Goal: Transaction & Acquisition: Purchase product/service

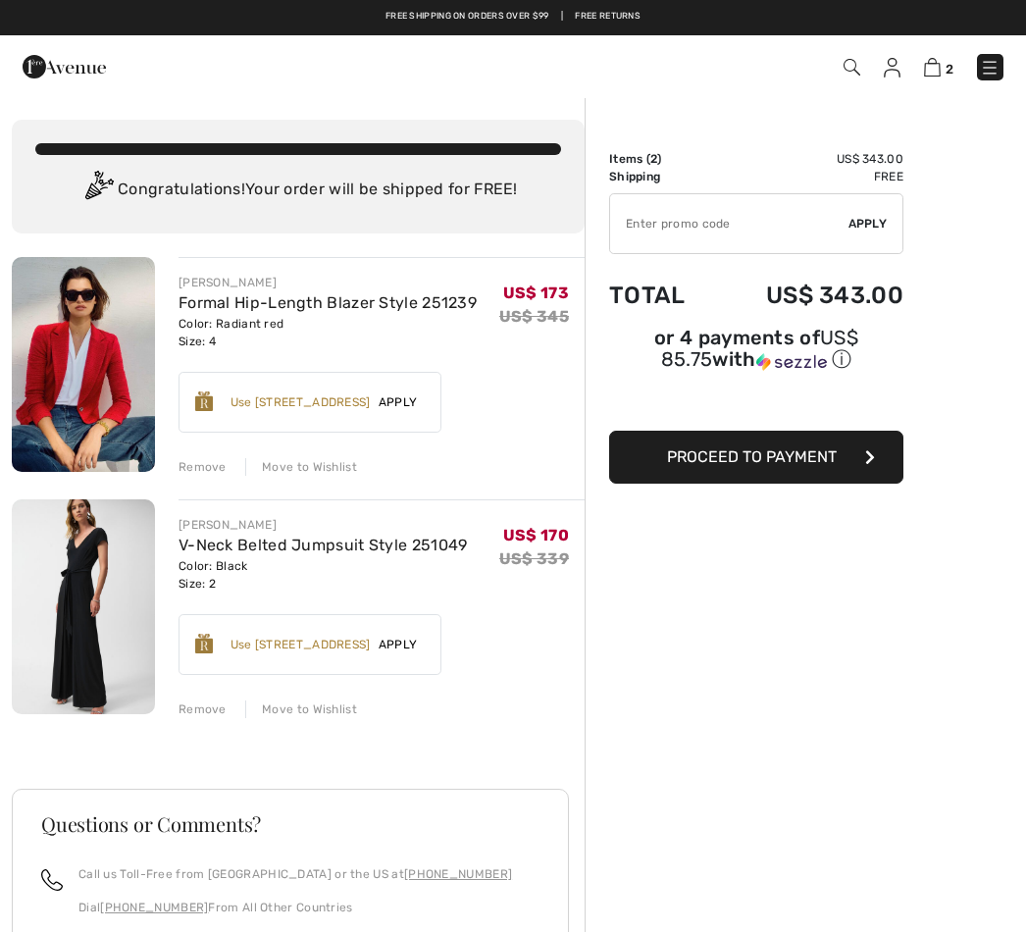
click at [688, 233] on input "TEXT" at bounding box center [729, 223] width 238 height 59
click at [678, 234] on input "TEXT" at bounding box center [729, 223] width 238 height 59
click at [871, 230] on span "Apply" at bounding box center [868, 224] width 39 height 18
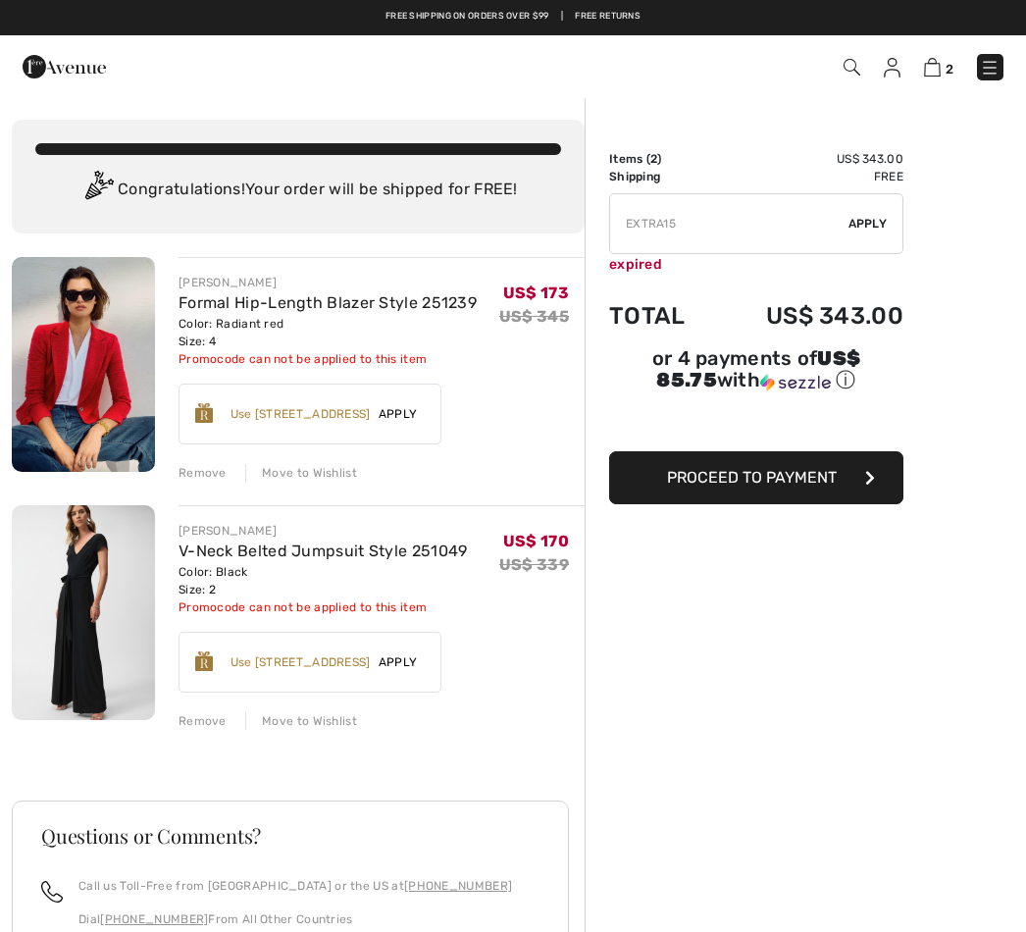
click at [705, 240] on input "TEXT" at bounding box center [729, 223] width 238 height 59
type input "E"
click at [864, 228] on span "Apply" at bounding box center [868, 224] width 39 height 18
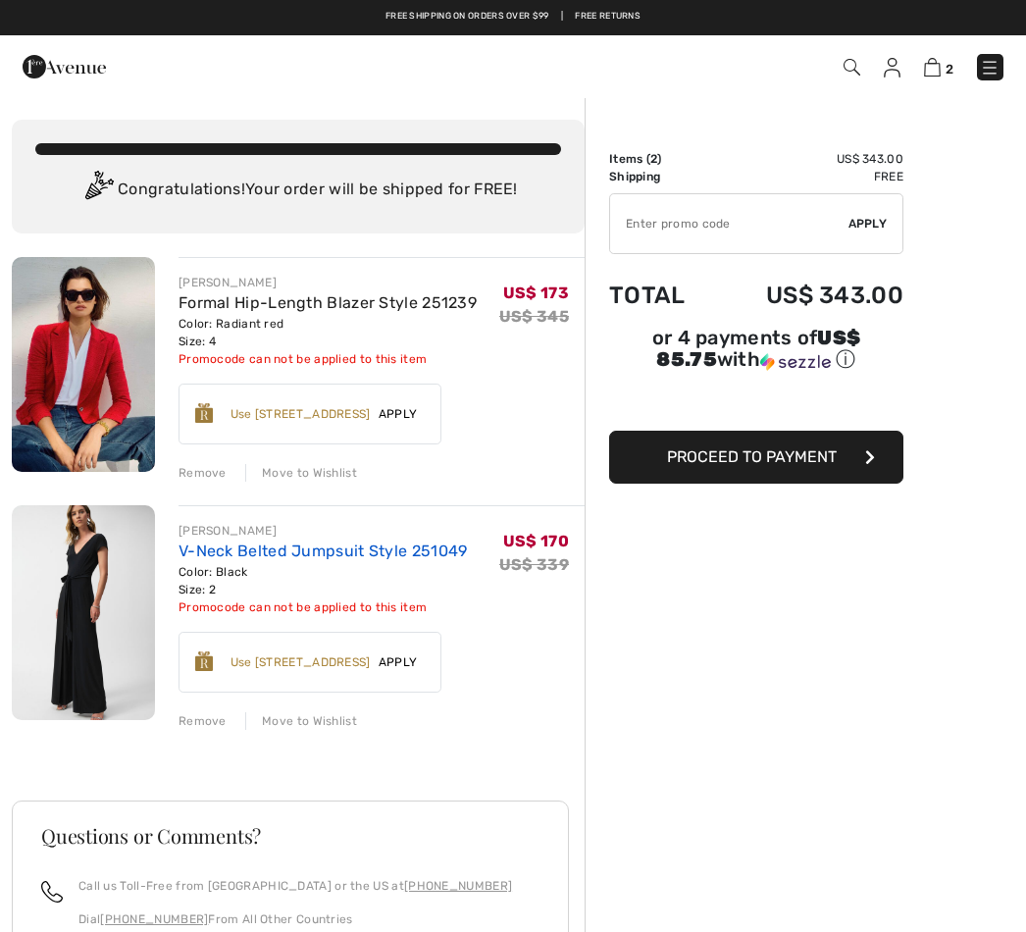
click at [268, 559] on link "V-Neck Belted Jumpsuit Style 251049" at bounding box center [323, 551] width 289 height 19
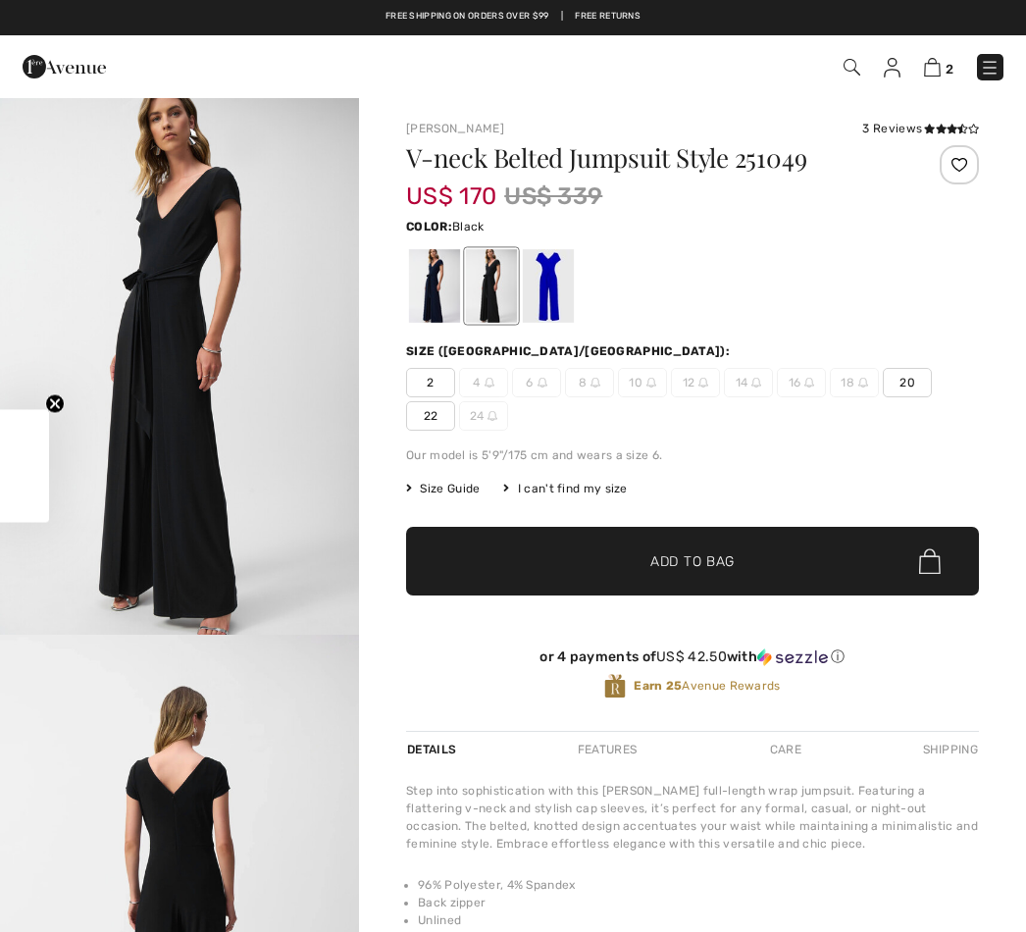
checkbox input "true"
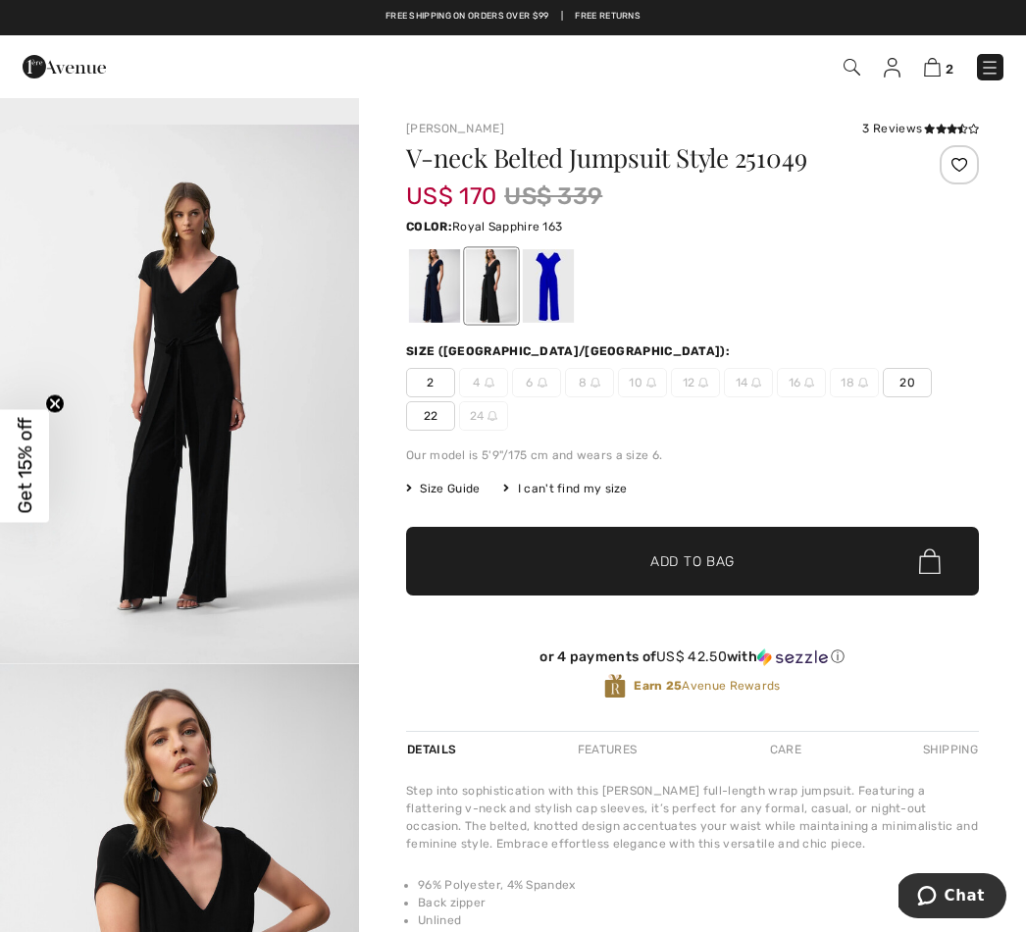
click at [551, 296] on div at bounding box center [548, 286] width 51 height 74
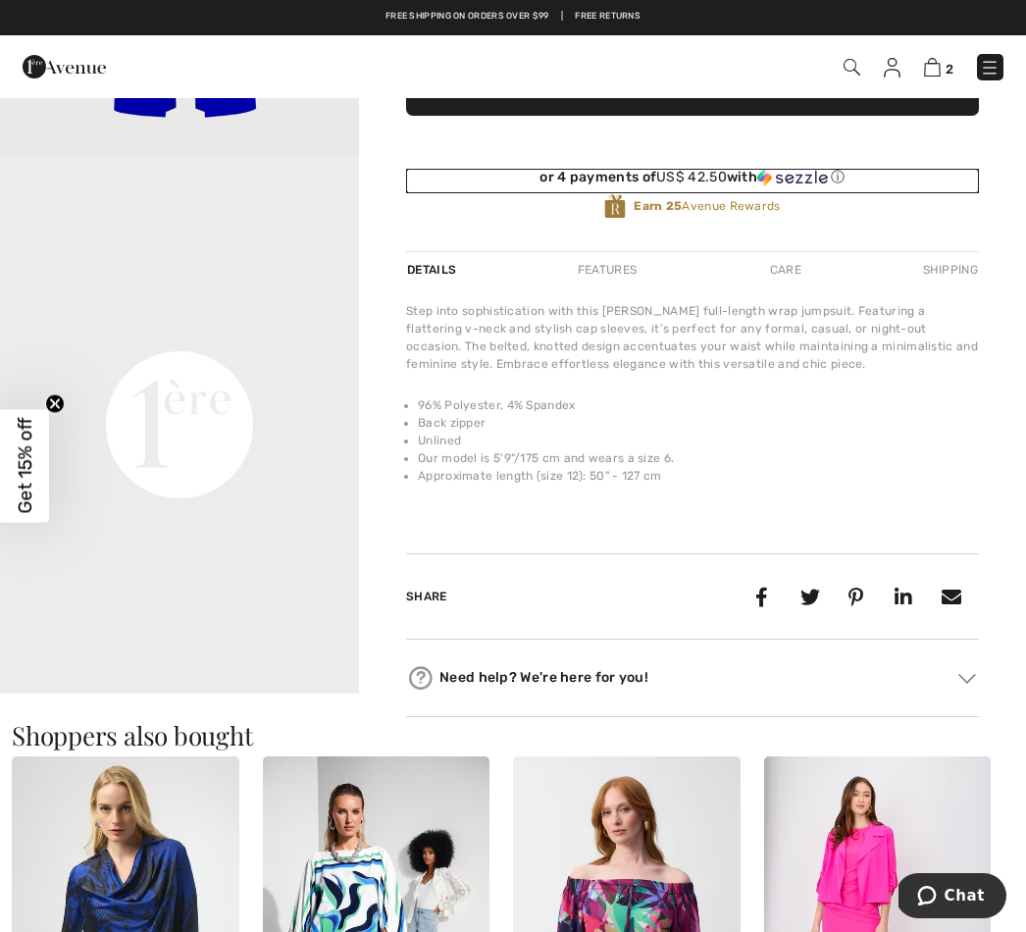
click at [464, 185] on div "or 4 payments of US$ 42.50 with ⓘ" at bounding box center [692, 178] width 573 height 18
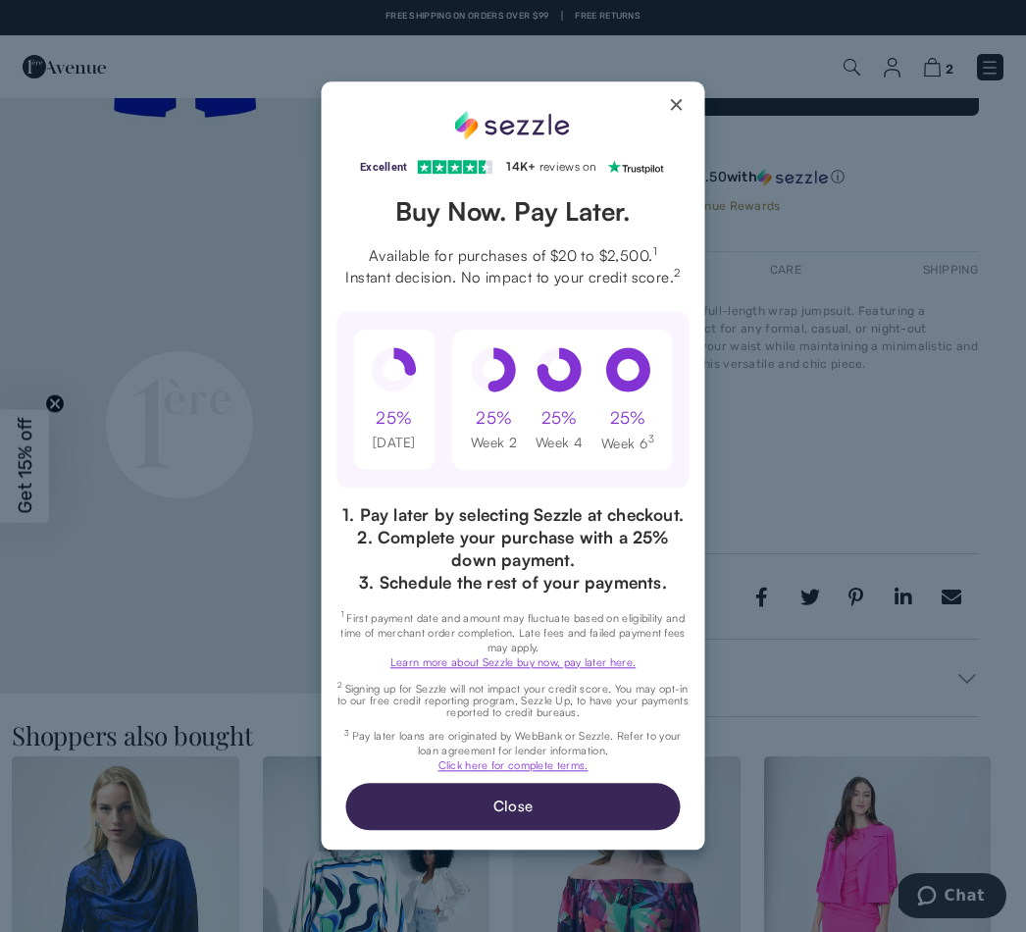
click at [686, 97] on button "Close Sezzle Modal" at bounding box center [678, 109] width 24 height 24
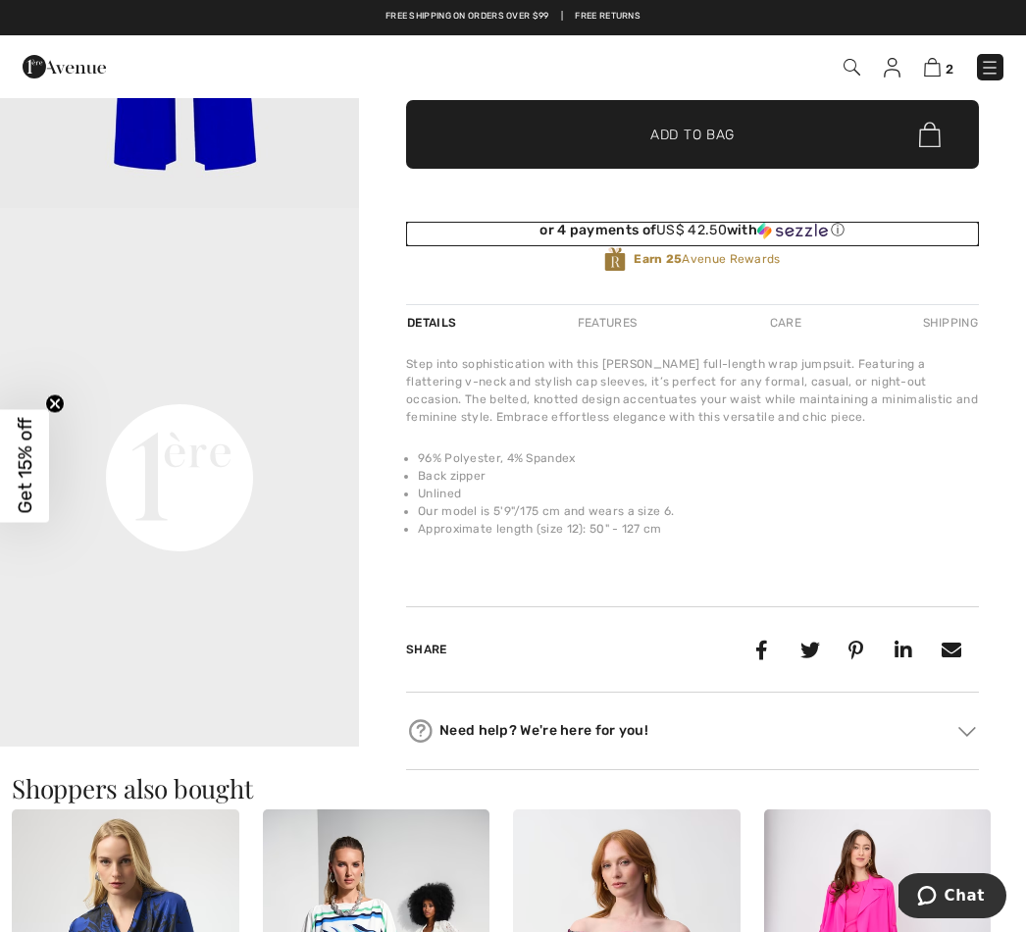
scroll to position [480, 0]
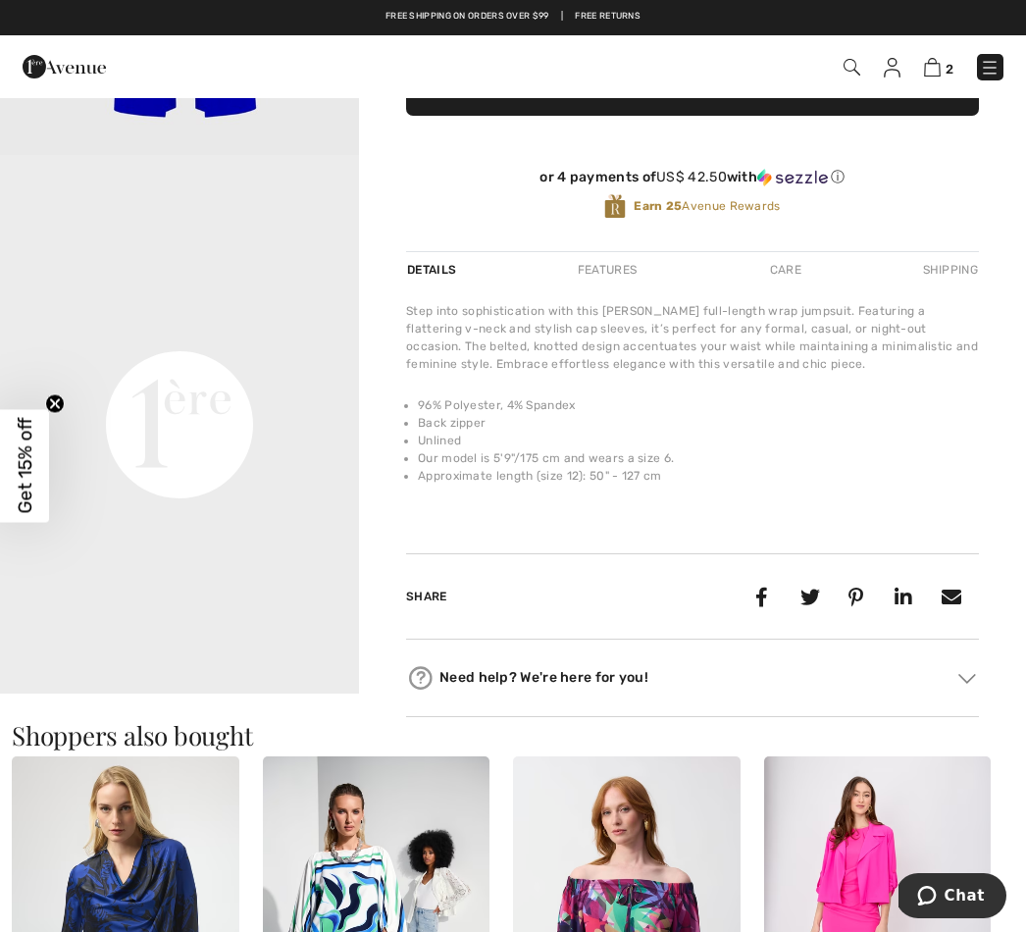
click at [61, 335] on video "Your browser does not support the video tag." at bounding box center [179, 245] width 359 height 180
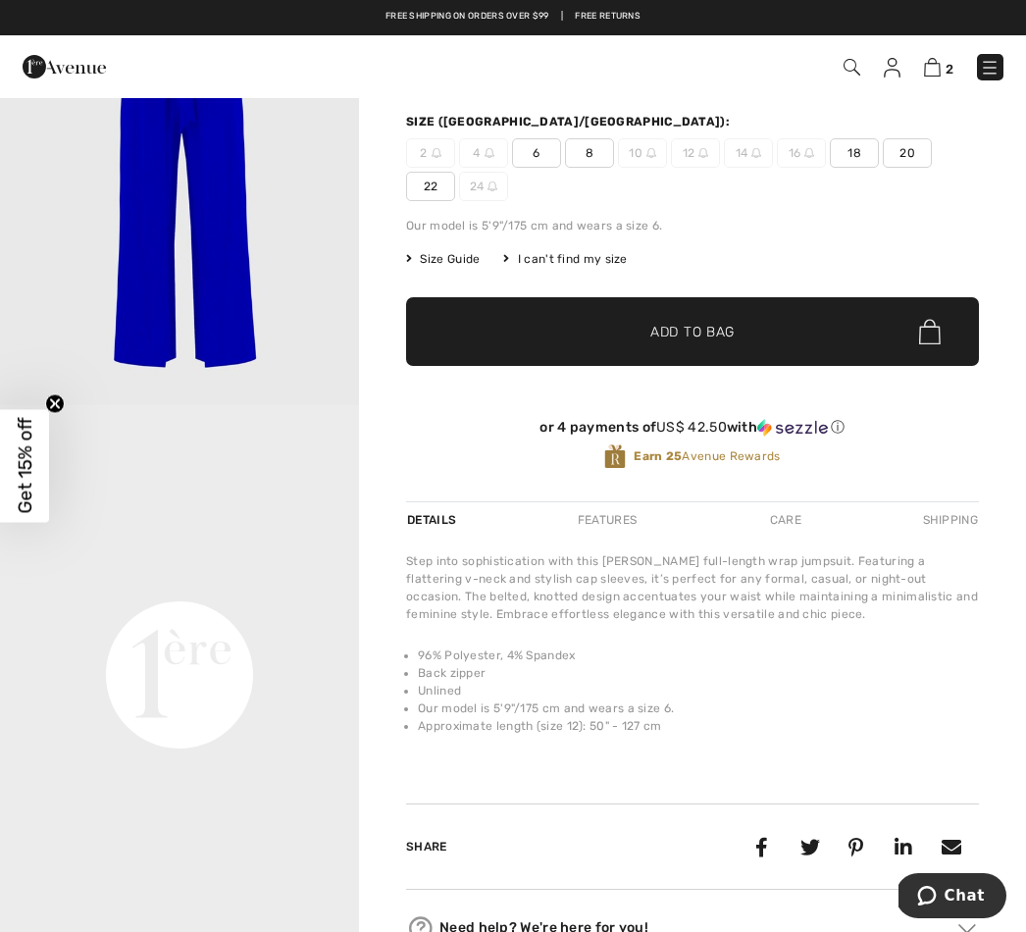
scroll to position [0, 0]
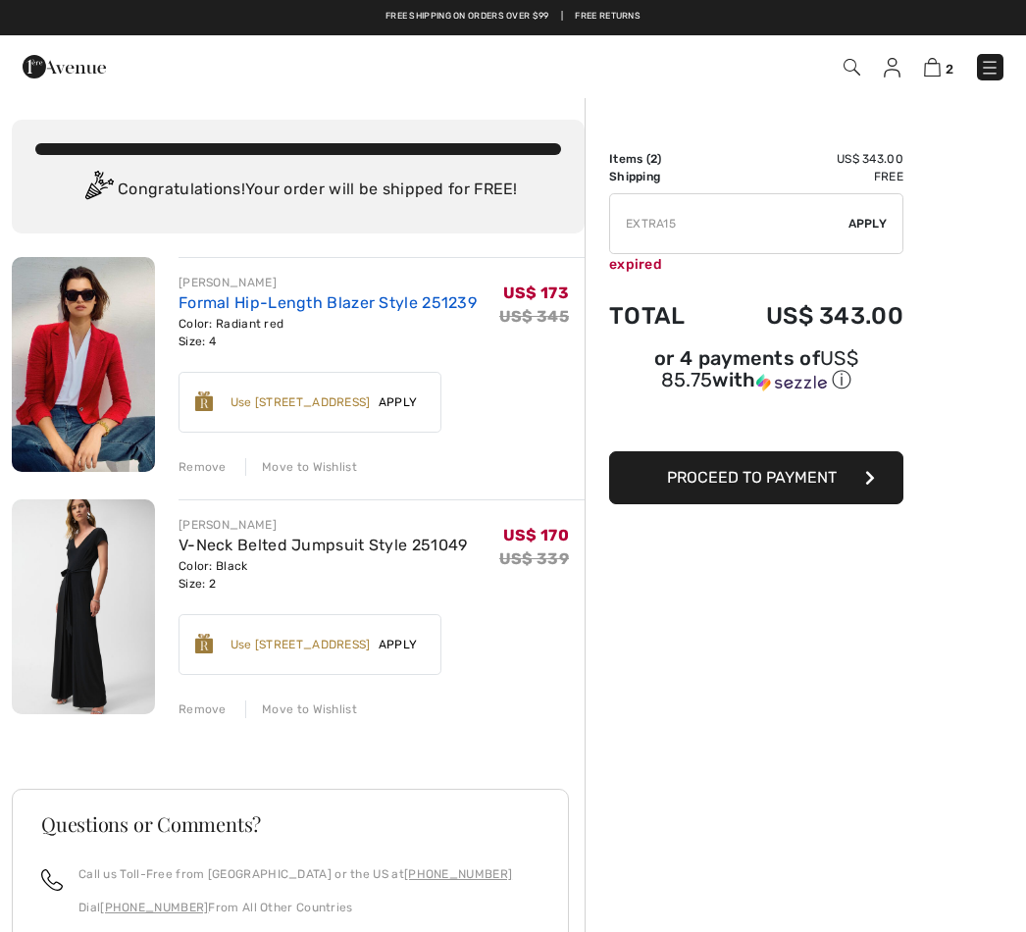
click at [310, 310] on link "Formal Hip-Length Blazer Style 251239" at bounding box center [328, 302] width 298 height 19
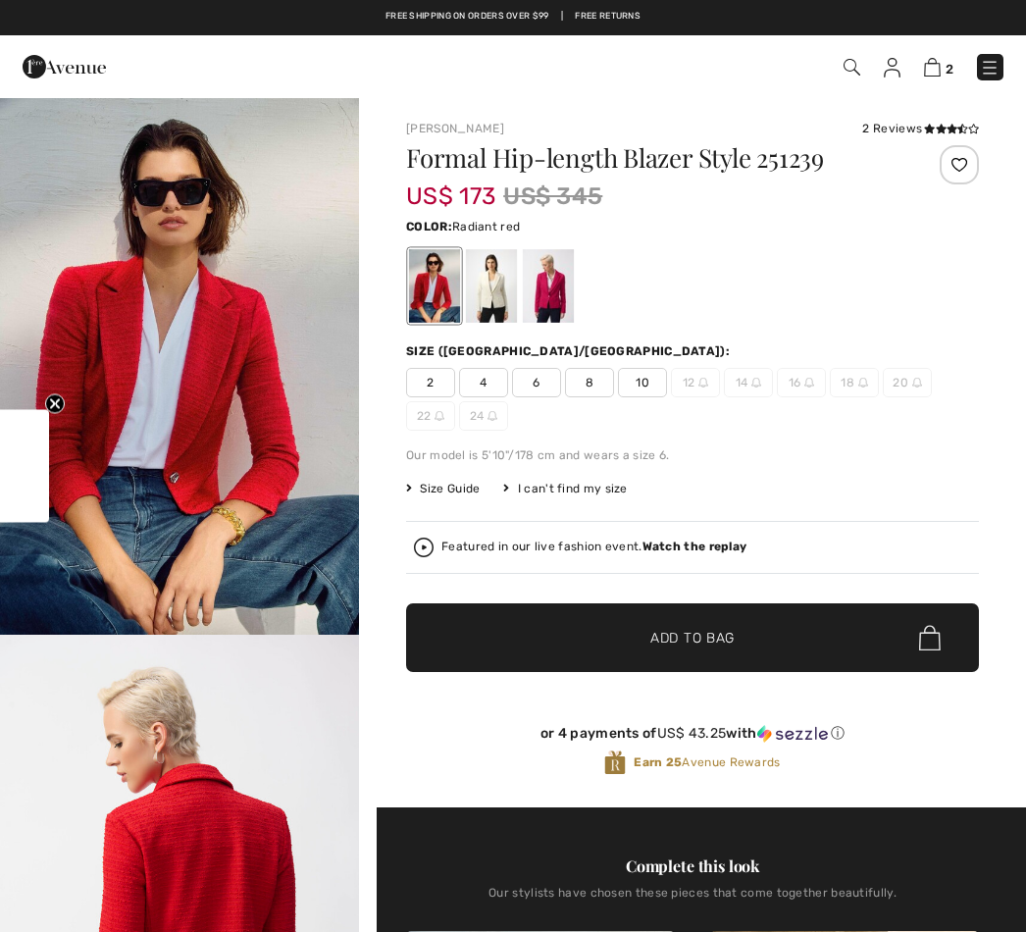
checkbox input "true"
